Goal: Task Accomplishment & Management: Use online tool/utility

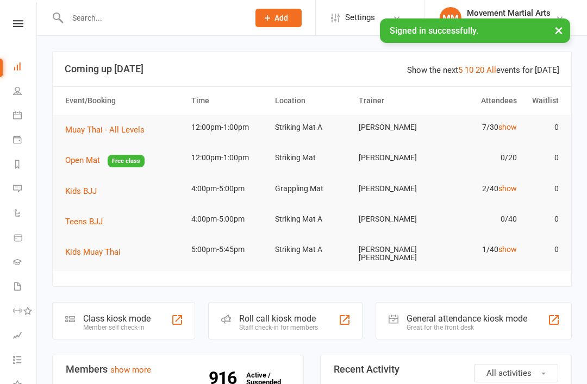
click at [142, 313] on div "Class kiosk mode" at bounding box center [116, 318] width 67 height 10
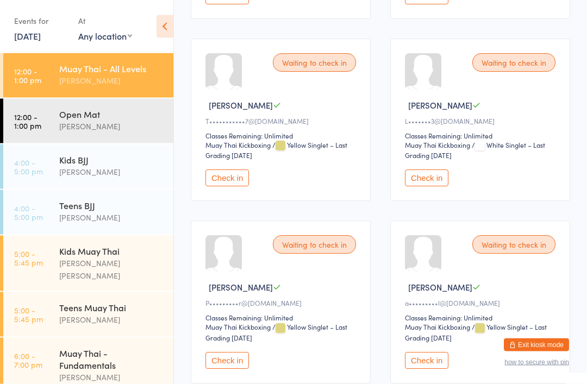
scroll to position [334, 0]
click at [226, 369] on button "Check in" at bounding box center [226, 360] width 43 height 17
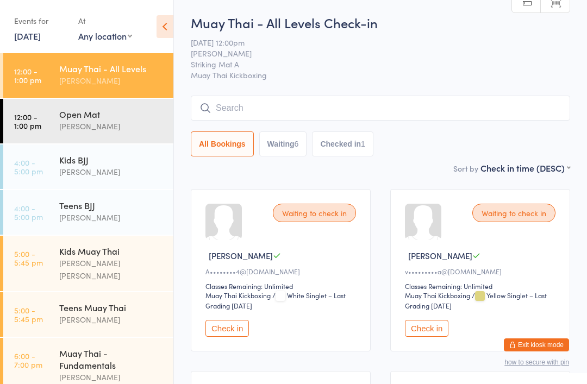
scroll to position [0, 0]
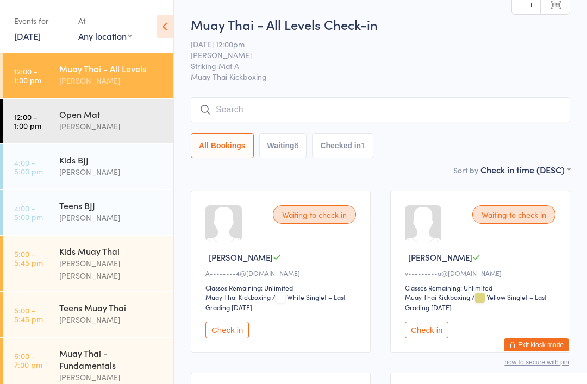
click at [286, 112] on input "search" at bounding box center [380, 109] width 379 height 25
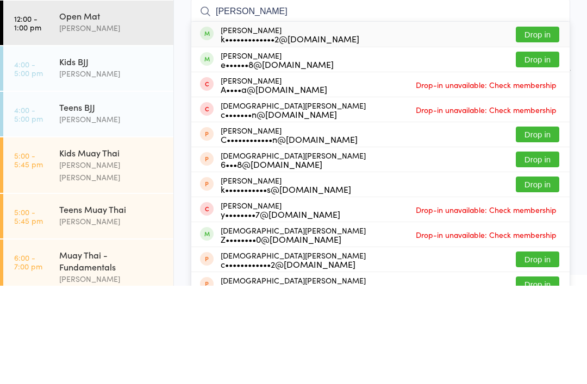
type input "Kristian"
click at [547, 125] on button "Drop in" at bounding box center [537, 133] width 43 height 16
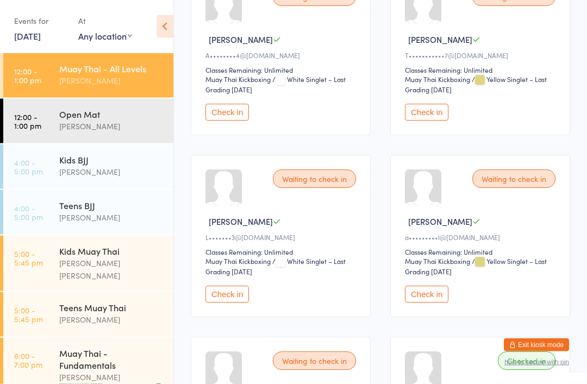
scroll to position [218, 0]
click at [431, 301] on button "Check in" at bounding box center [426, 294] width 43 height 17
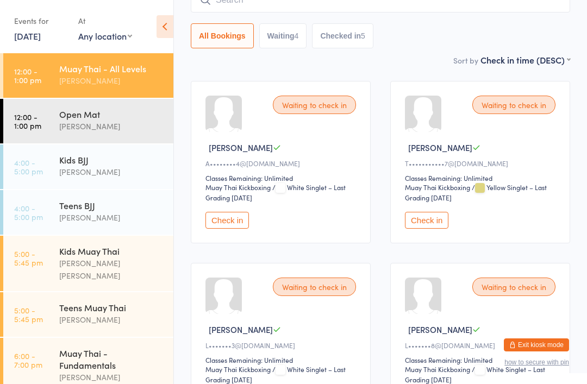
scroll to position [0, 0]
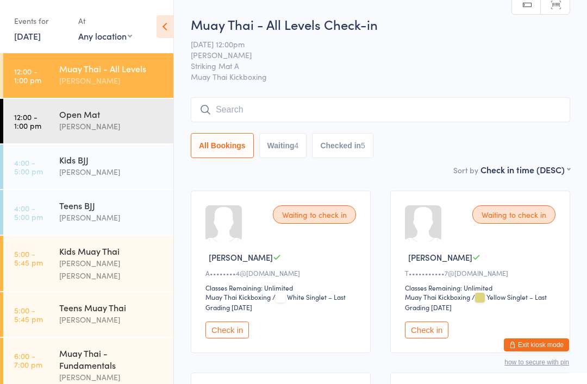
click at [350, 110] on input "search" at bounding box center [380, 109] width 379 height 25
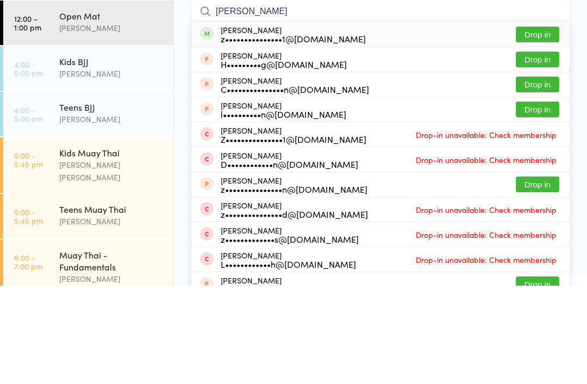
type input "Zachary Edwa"
click at [539, 150] on button "Drop in" at bounding box center [537, 158] width 43 height 16
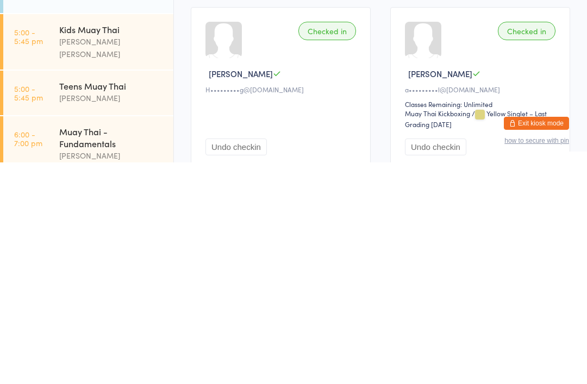
scroll to position [332, 0]
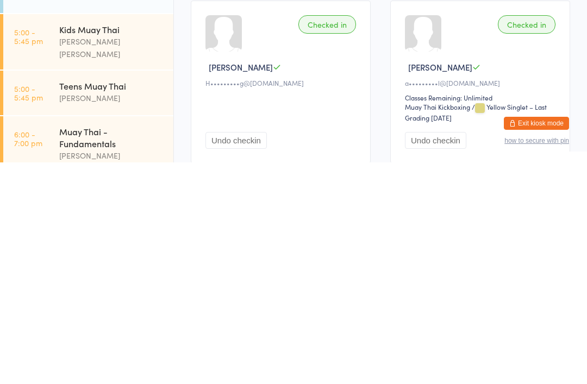
click at [258, 354] on button "Undo checkin" at bounding box center [235, 362] width 61 height 17
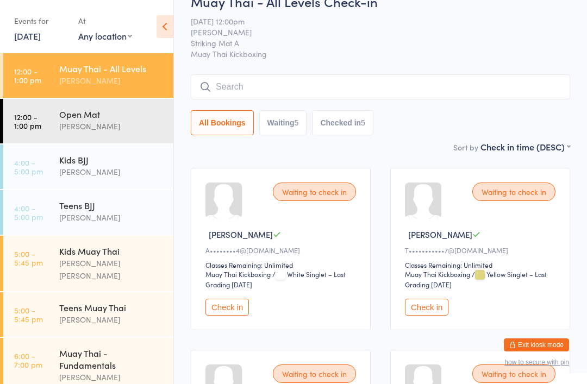
scroll to position [0, 0]
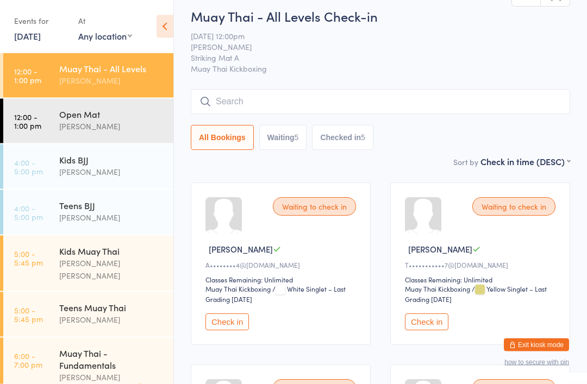
click at [373, 111] on input "search" at bounding box center [380, 102] width 379 height 25
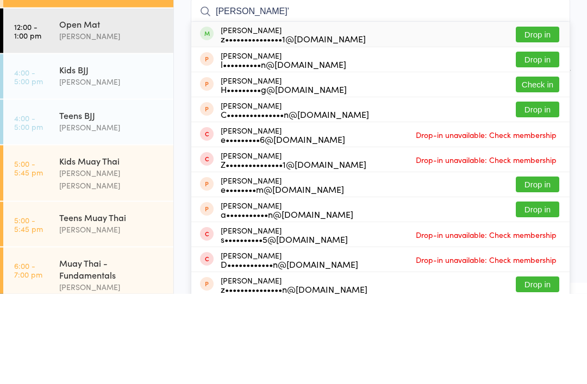
type input "Zachary Edward’"
click at [545, 117] on button "Drop in" at bounding box center [537, 125] width 43 height 16
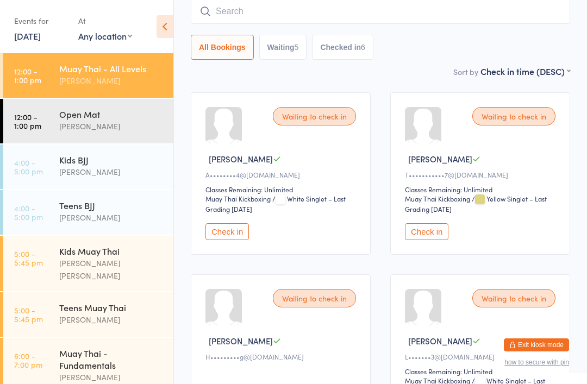
click at [105, 71] on div "Muay Thai - All Levels" at bounding box center [111, 68] width 105 height 12
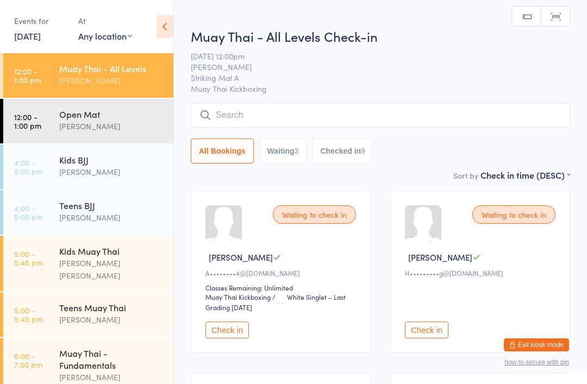
click at [237, 109] on input "search" at bounding box center [380, 115] width 379 height 25
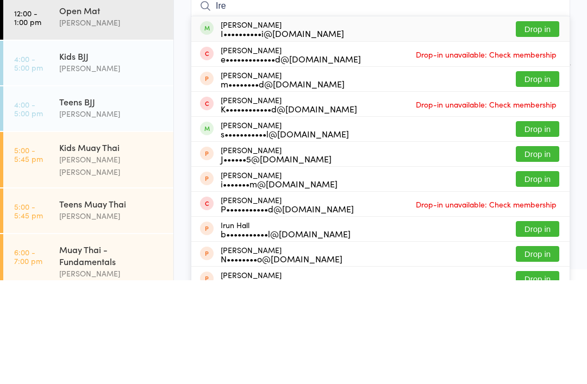
type input "Ire"
click at [534, 125] on button "Drop in" at bounding box center [537, 133] width 43 height 16
